Goal: Information Seeking & Learning: Check status

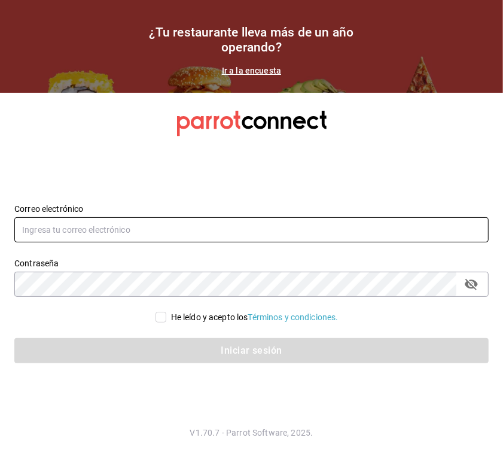
type input "[PERSON_NAME][EMAIL_ADDRESS][PERSON_NAME][DOMAIN_NAME]"
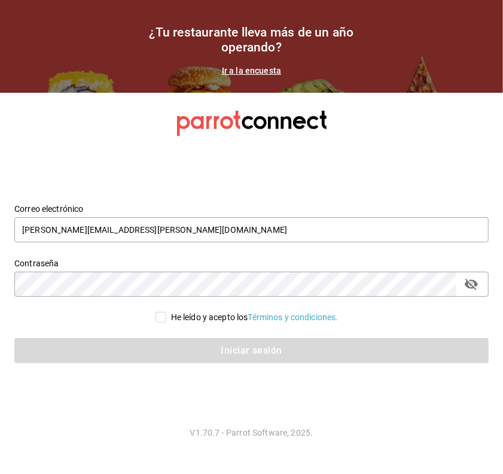
click at [160, 314] on input "He leído y acepto los Términos y condiciones." at bounding box center [161, 317] width 11 height 11
checkbox input "true"
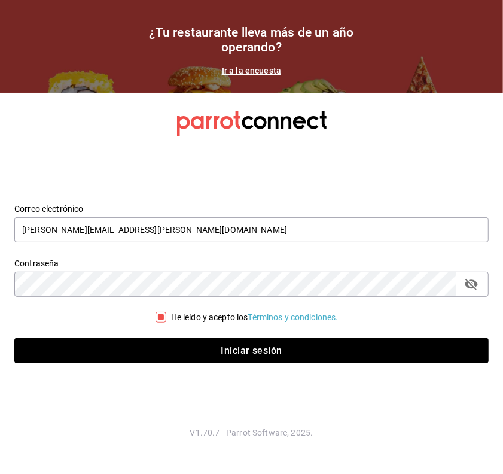
click at [190, 335] on div "Iniciar sesión" at bounding box center [244, 343] width 489 height 39
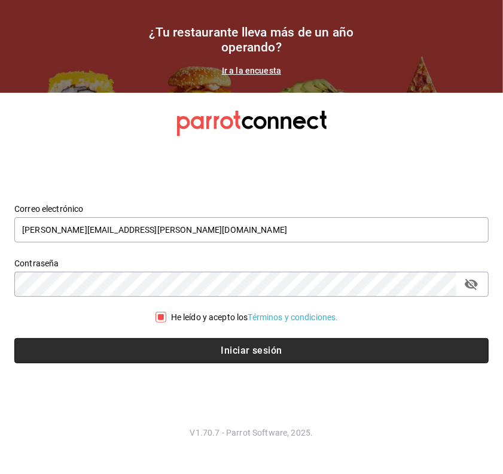
click at [193, 343] on button "Iniciar sesión" at bounding box center [251, 350] width 474 height 25
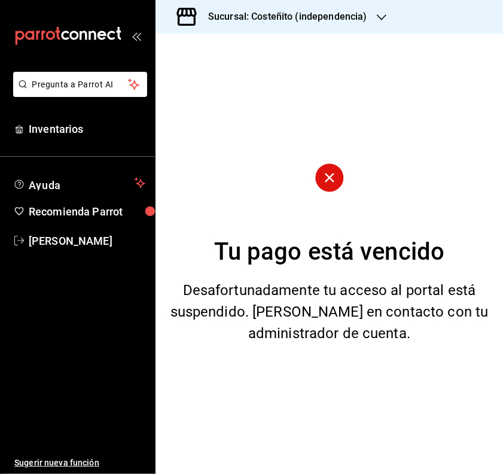
click at [339, 17] on h3 "Sucursal: Costeñito (independencia)" at bounding box center [283, 17] width 169 height 14
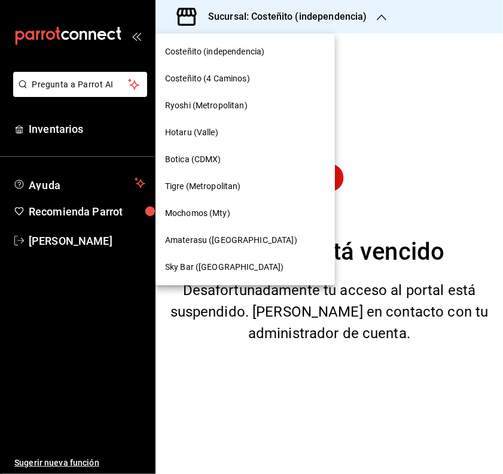
click at [218, 211] on span "Mochomos (Mty)" at bounding box center [197, 213] width 65 height 13
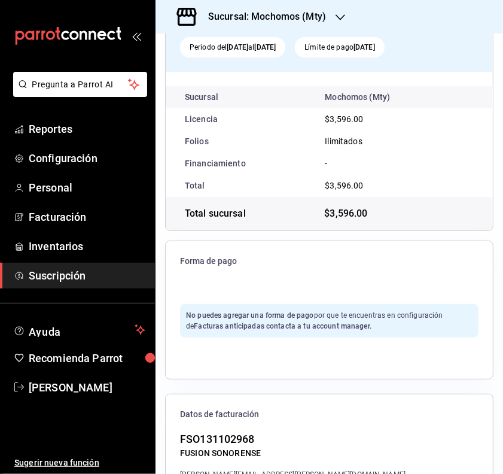
scroll to position [342, 0]
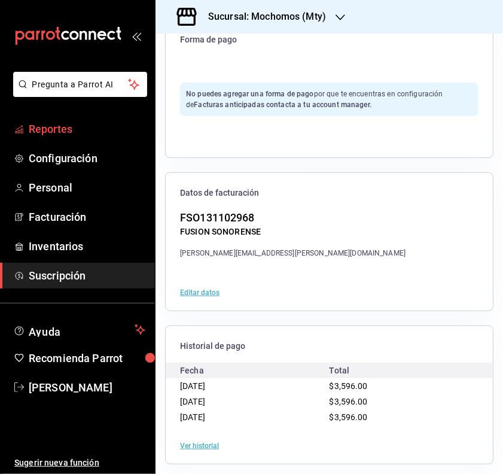
click at [77, 130] on span "Reportes" at bounding box center [87, 129] width 117 height 16
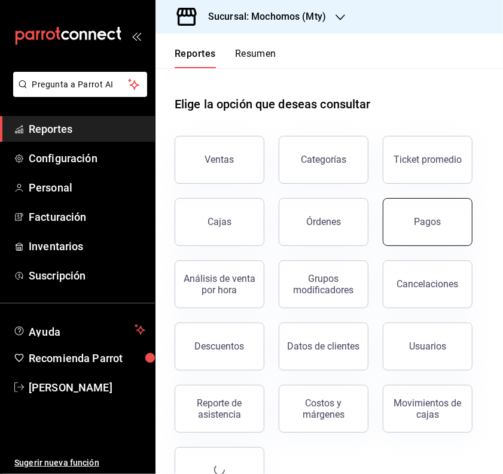
click at [432, 245] on div "Ventas Categorías Ticket promedio Cajas Órdenes Pagos Análisis de venta por hor…" at bounding box center [322, 307] width 324 height 373
click at [435, 211] on button "Pagos" at bounding box center [428, 222] width 90 height 48
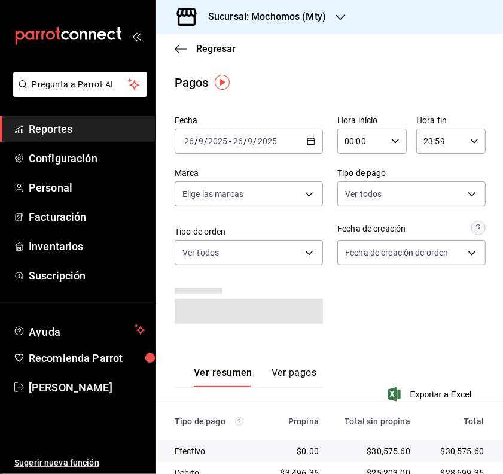
click at [378, 139] on input "00:00" at bounding box center [361, 141] width 49 height 24
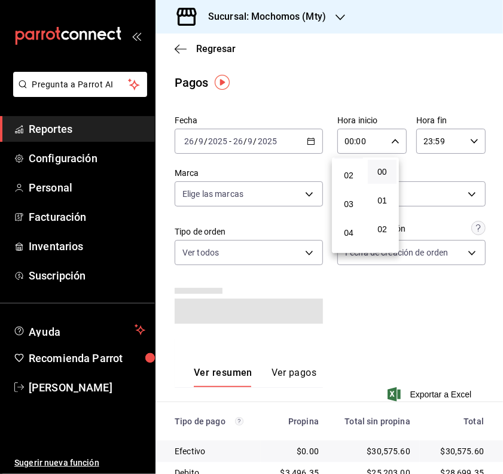
scroll to position [75, 0]
click at [348, 237] on span "05" at bounding box center [349, 241] width 14 height 10
type input "05:00"
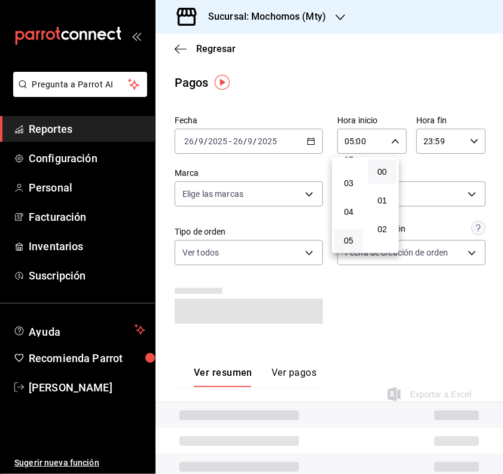
click at [331, 316] on div at bounding box center [251, 237] width 503 height 474
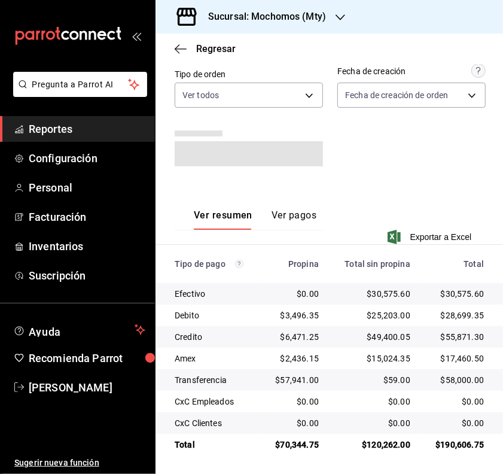
scroll to position [153, 0]
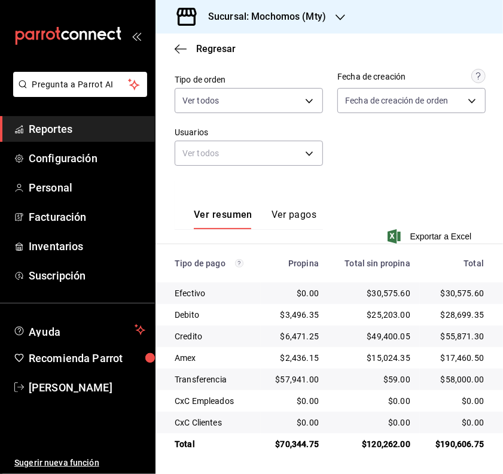
click at [279, 217] on button "Ver pagos" at bounding box center [294, 219] width 45 height 20
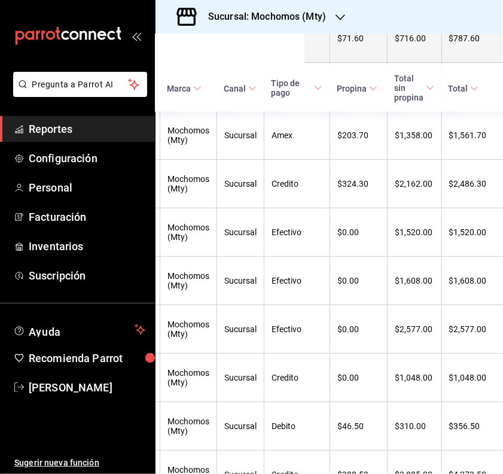
scroll to position [601, 199]
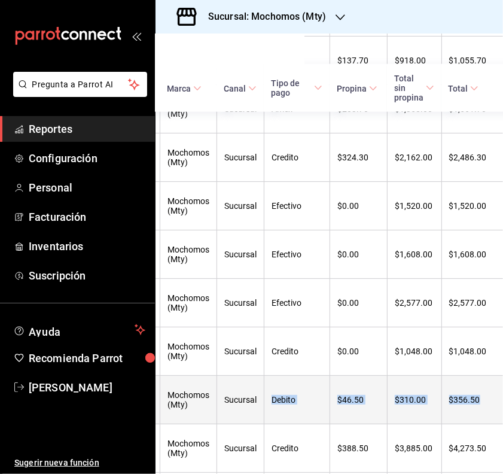
drag, startPoint x: 461, startPoint y: 312, endPoint x: 254, endPoint y: 323, distance: 206.7
click at [254, 376] on tr "[DATE] 06:15 PM 260925-P-0088 [PERSON_NAME] (Mty) Sucursal Debito $46.50 $310.0…" at bounding box center [234, 400] width 554 height 48
drag, startPoint x: 254, startPoint y: 323, endPoint x: 271, endPoint y: 329, distance: 17.8
click at [271, 376] on th "Debito" at bounding box center [297, 400] width 66 height 48
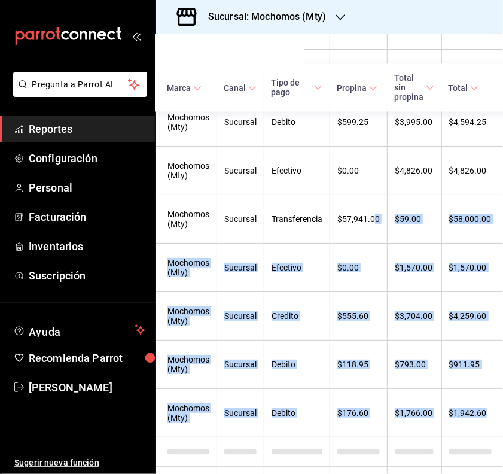
drag, startPoint x: 358, startPoint y: 462, endPoint x: 292, endPoint y: 462, distance: 65.8
click at [292, 462] on div "Regresar Pagos Fecha [DATE] [DATE] - [DATE] [DATE] Hora inicio 05:00 Hora inici…" at bounding box center [330, 254] width 348 height 440
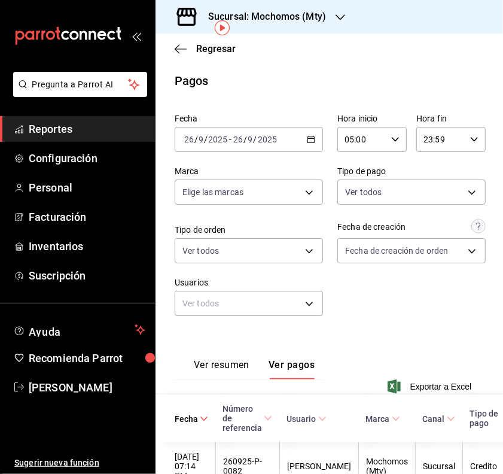
scroll to position [0, 0]
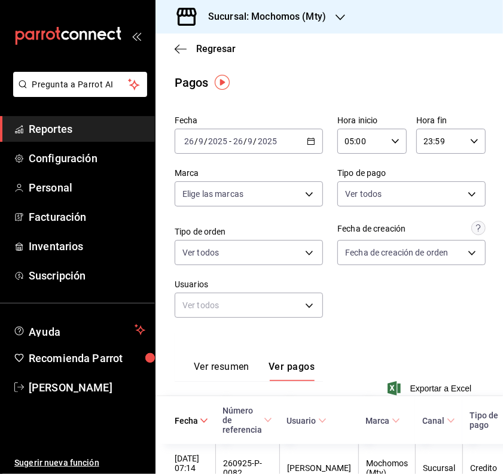
click at [231, 362] on button "Ver resumen" at bounding box center [222, 371] width 56 height 20
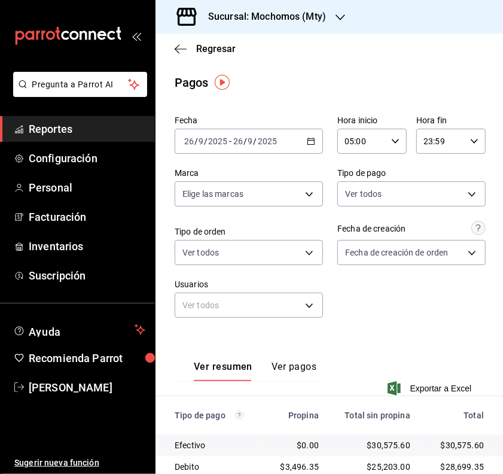
click at [422, 310] on div "Fecha [DATE] [DATE] - [DATE] [DATE] Hora inicio 05:00 Hora inicio Hora fin 23:5…" at bounding box center [329, 221] width 309 height 221
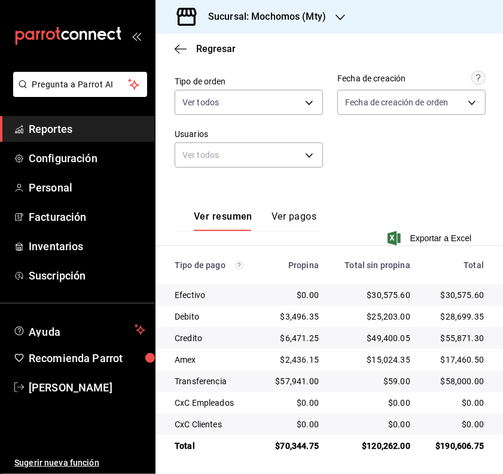
scroll to position [153, 0]
